Goal: Task Accomplishment & Management: Complete application form

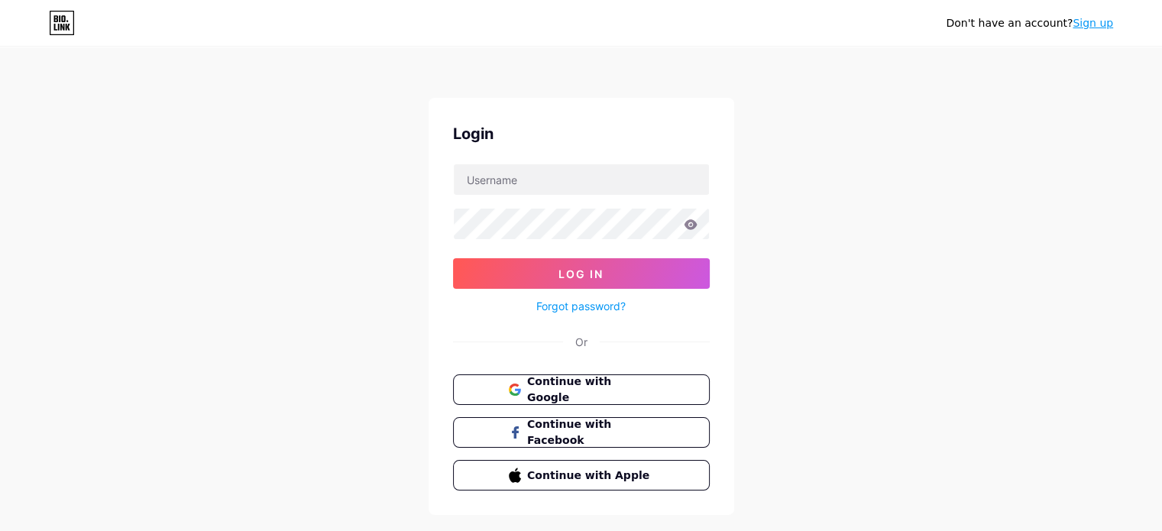
click at [1091, 27] on link "Sign up" at bounding box center [1093, 23] width 40 height 12
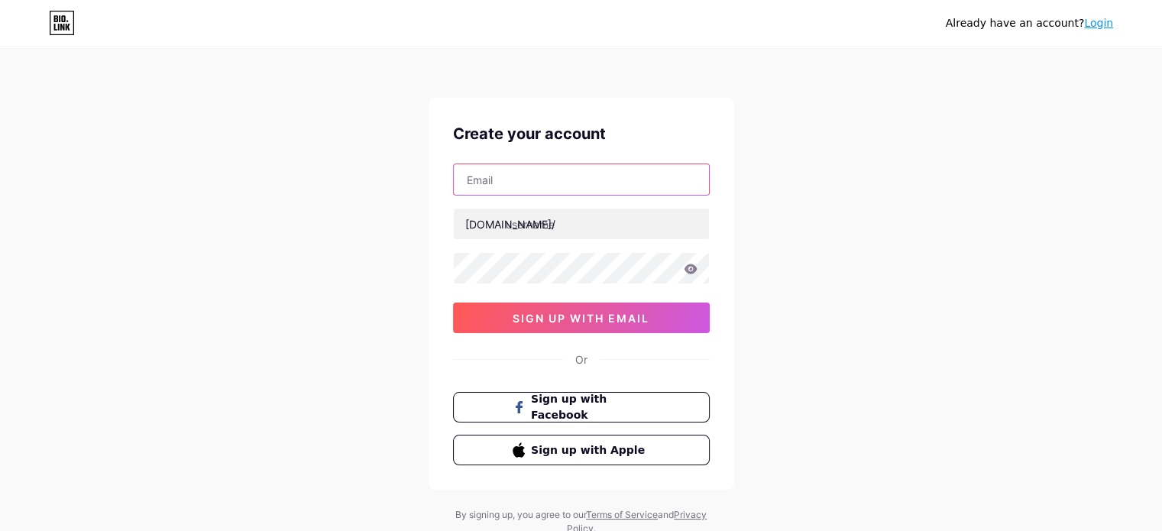
click at [517, 178] on input "text" at bounding box center [581, 179] width 255 height 31
click at [513, 178] on input "text" at bounding box center [581, 179] width 255 height 31
click at [593, 170] on input "anilchandrasingh579" at bounding box center [581, 179] width 255 height 31
type input "[EMAIL_ADDRESS][DOMAIN_NAME]"
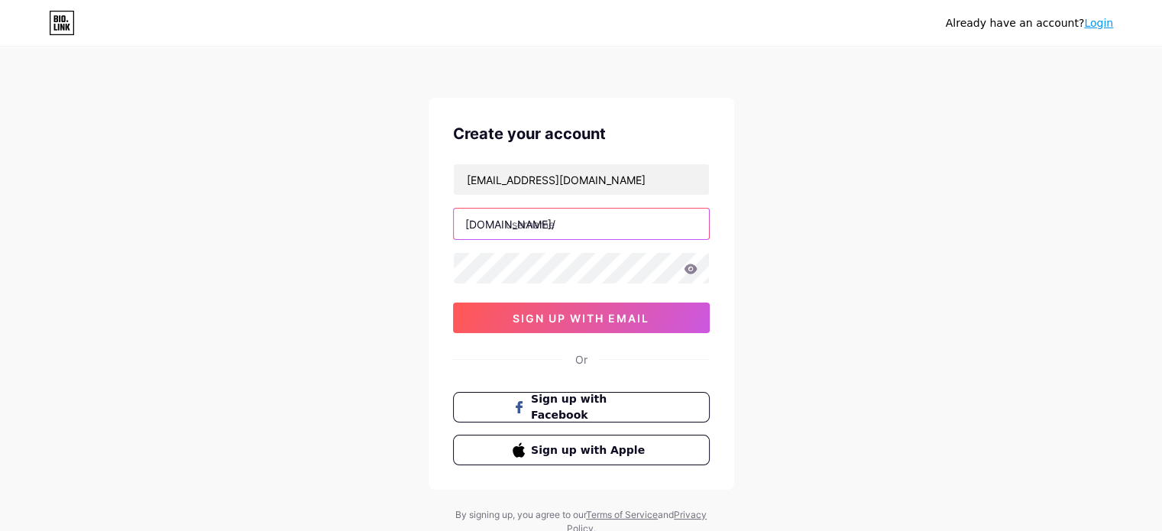
click at [521, 222] on input "text" at bounding box center [581, 224] width 255 height 31
type input "c"
type input "jittu89"
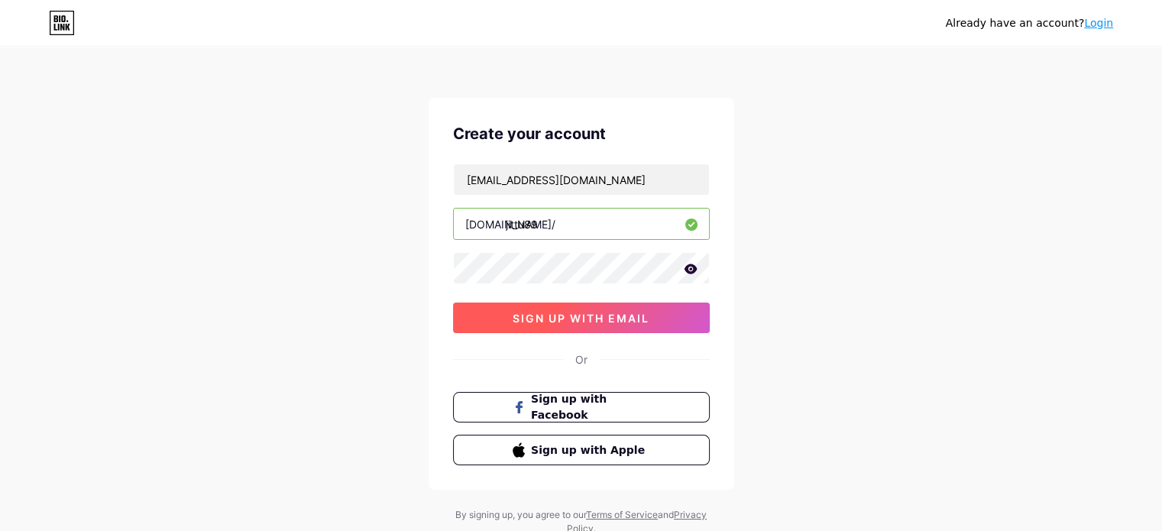
click at [610, 309] on button "sign up with email" at bounding box center [581, 318] width 257 height 31
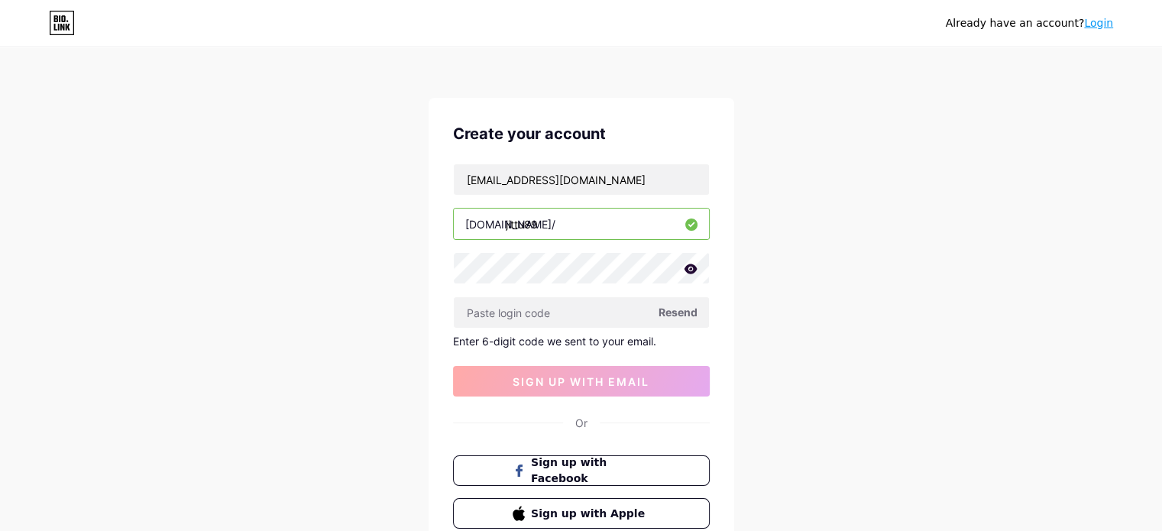
click at [669, 314] on span "Resend" at bounding box center [678, 312] width 39 height 16
